Goal: Go to known website: Go to known website

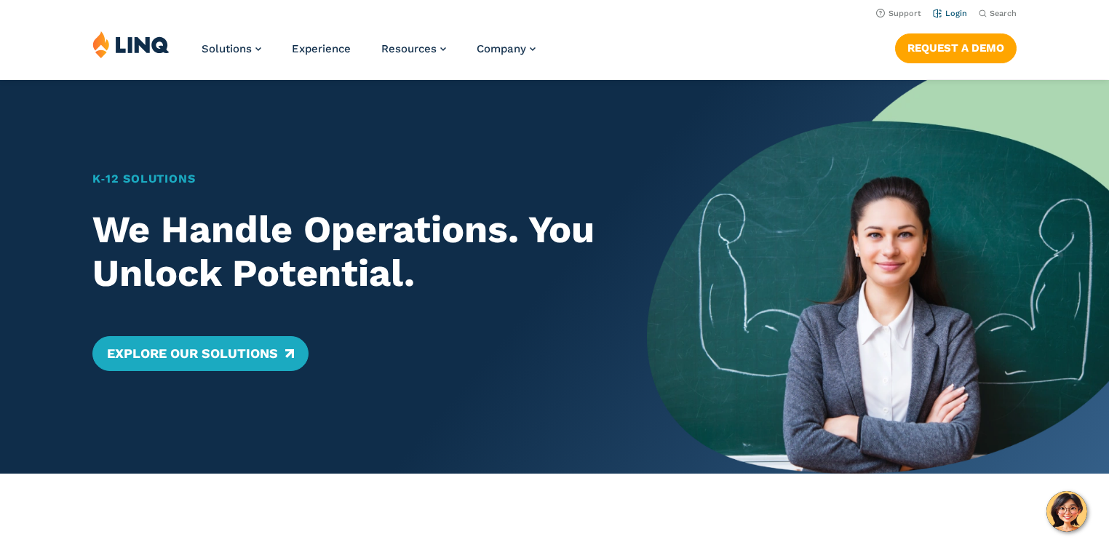
click at [963, 9] on li "Login" at bounding box center [950, 12] width 34 height 16
click at [957, 14] on link "Login" at bounding box center [950, 13] width 34 height 9
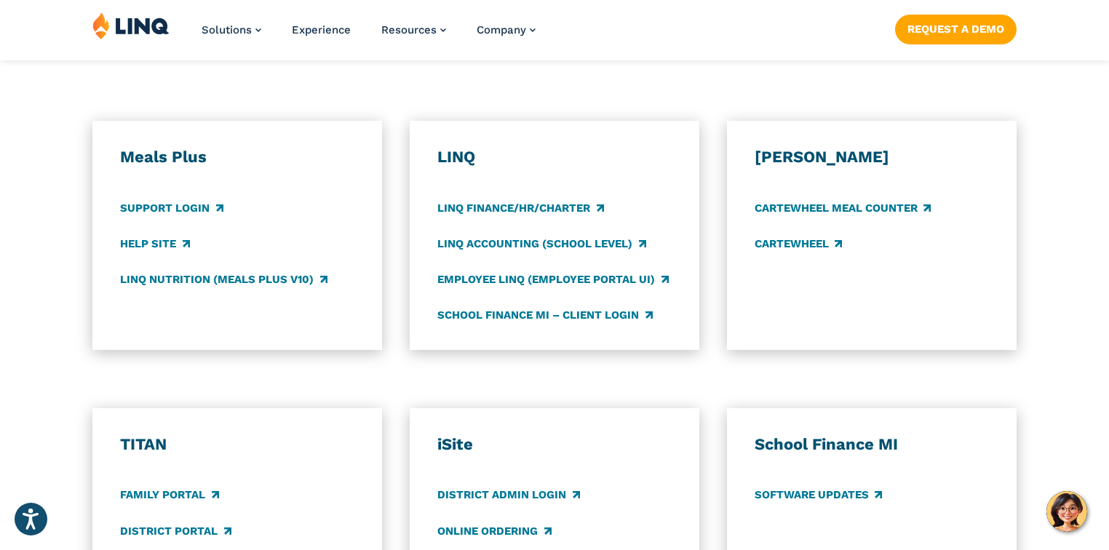
scroll to position [989, 0]
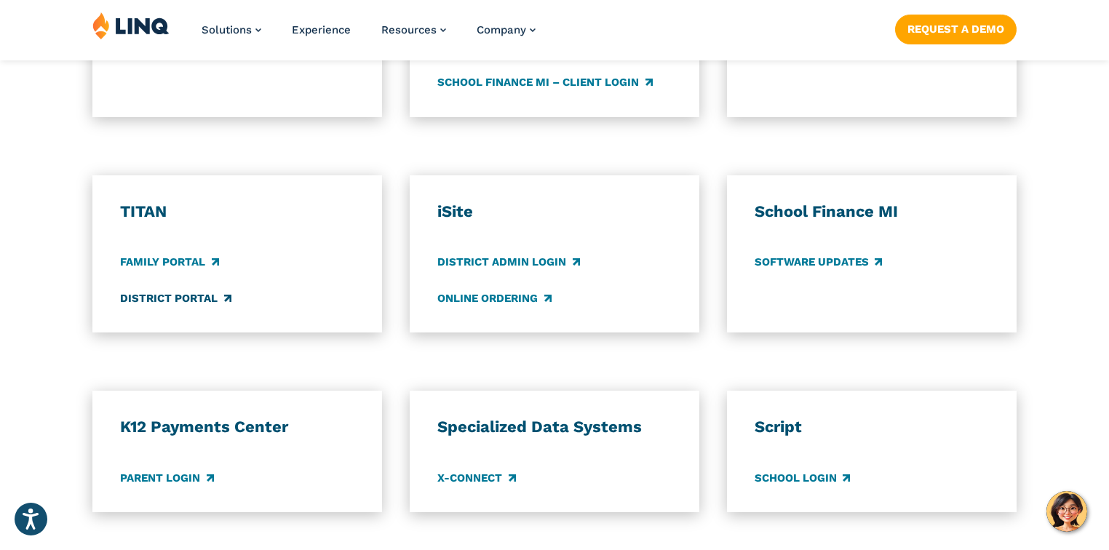
click at [175, 306] on link "District Portal" at bounding box center [175, 298] width 111 height 16
